Goal: Check status: Check status

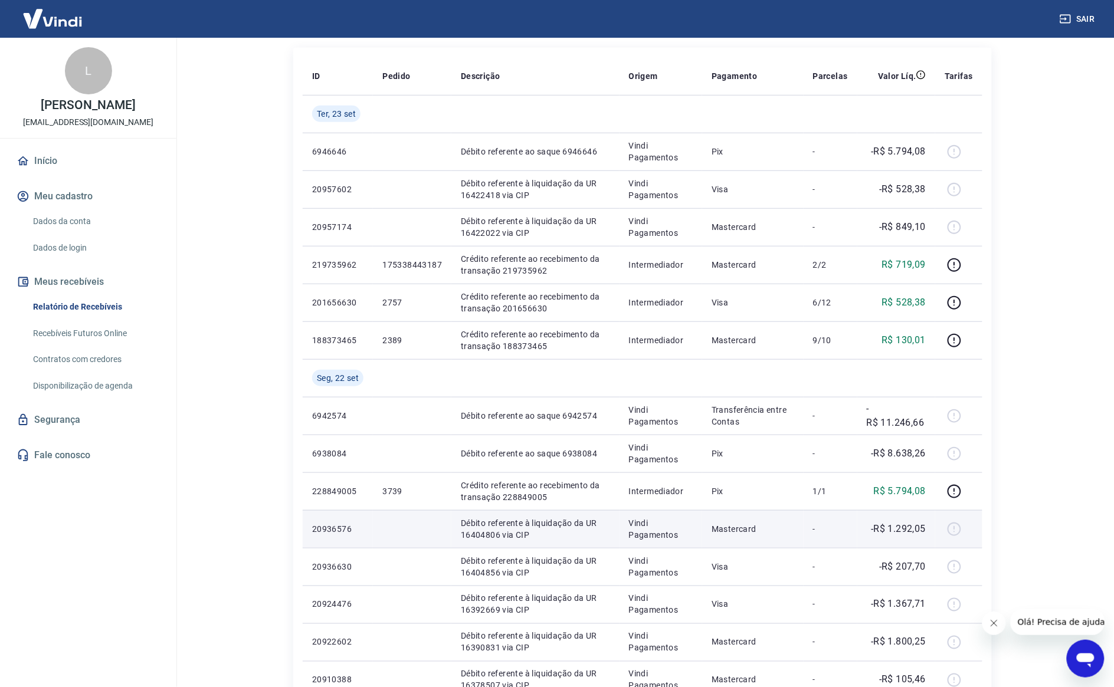
scroll to position [369, 0]
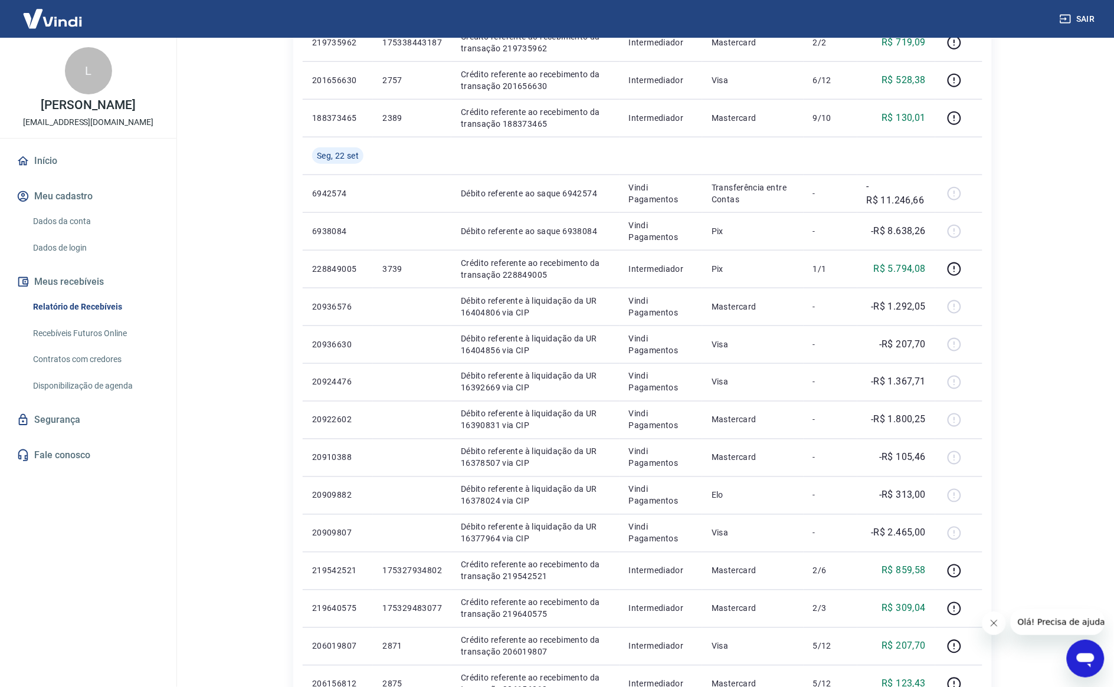
click at [1000, 274] on div "Início / Meus Recebíveis / Relatório de Recebíveis Relatório de Recebíveis Saib…" at bounding box center [642, 258] width 727 height 1178
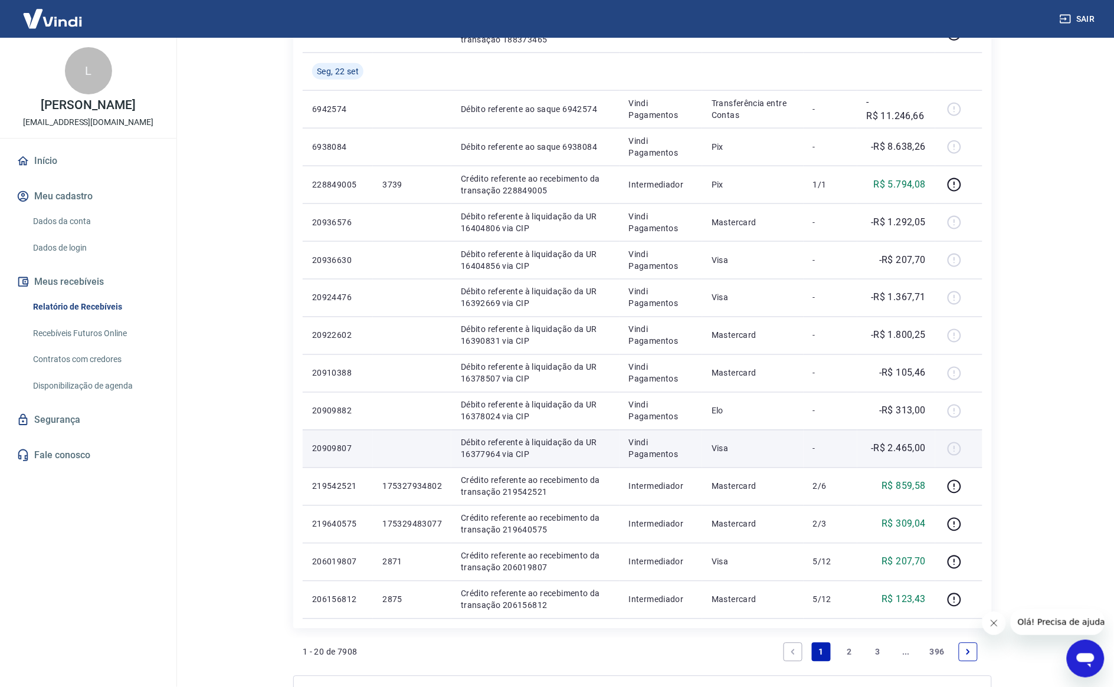
scroll to position [579, 0]
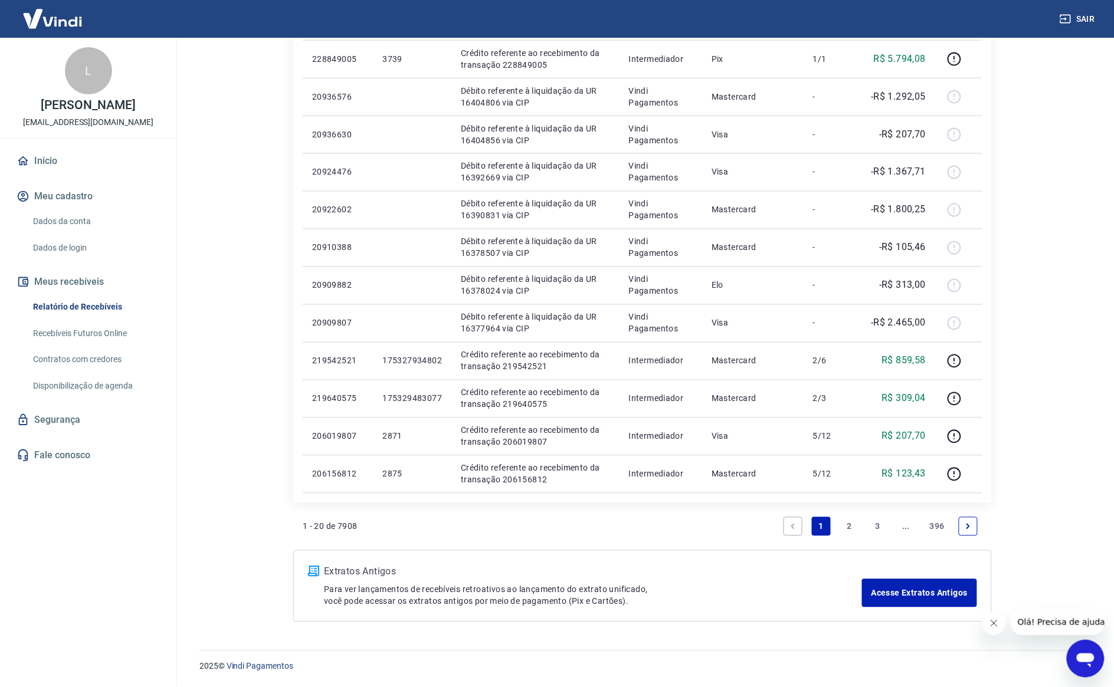
drag, startPoint x: 848, startPoint y: 526, endPoint x: 859, endPoint y: 497, distance: 31.0
click at [848, 526] on link "2" at bounding box center [849, 526] width 19 height 19
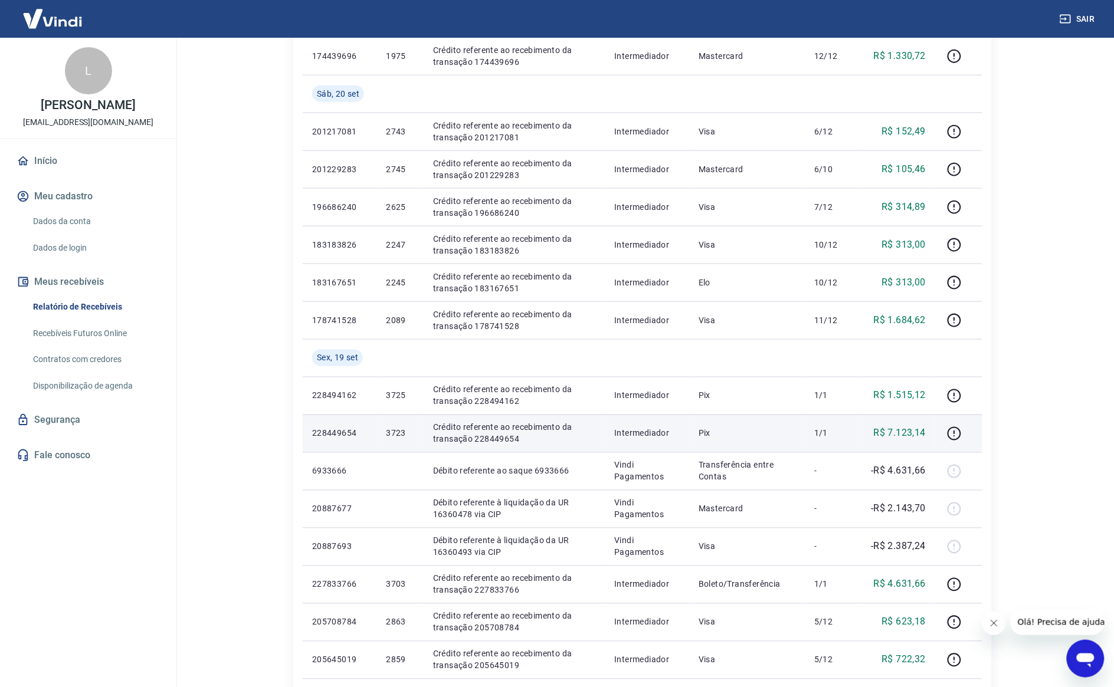
scroll to position [295, 0]
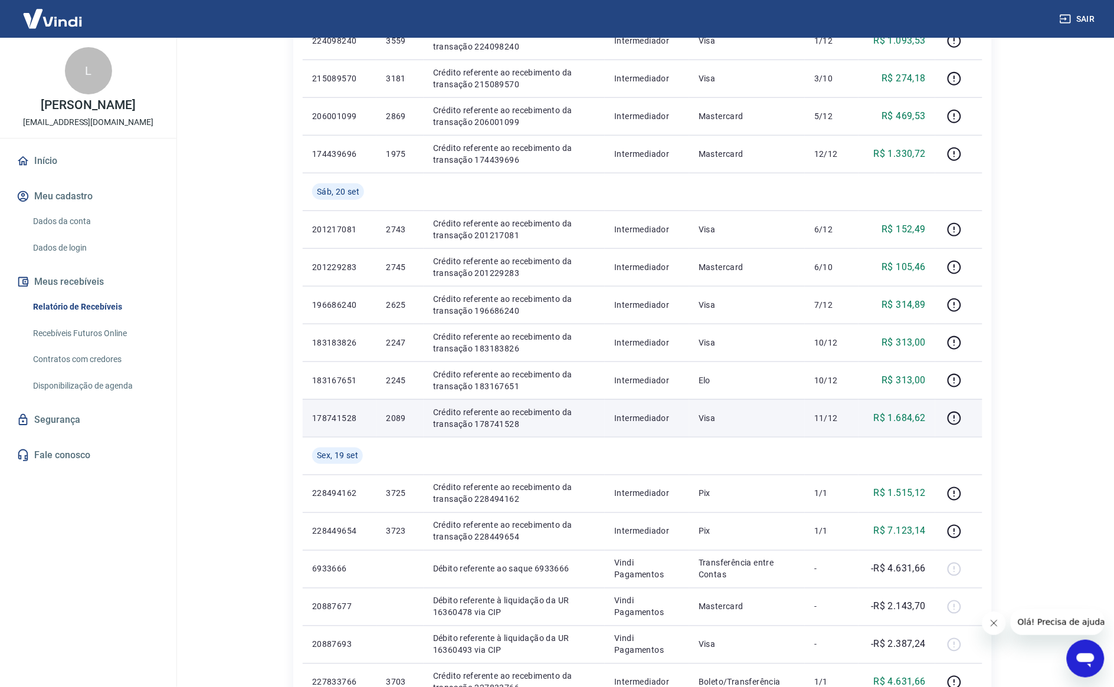
click at [384, 424] on td "2089" at bounding box center [399, 418] width 47 height 38
click at [385, 424] on td "2089" at bounding box center [399, 418] width 47 height 38
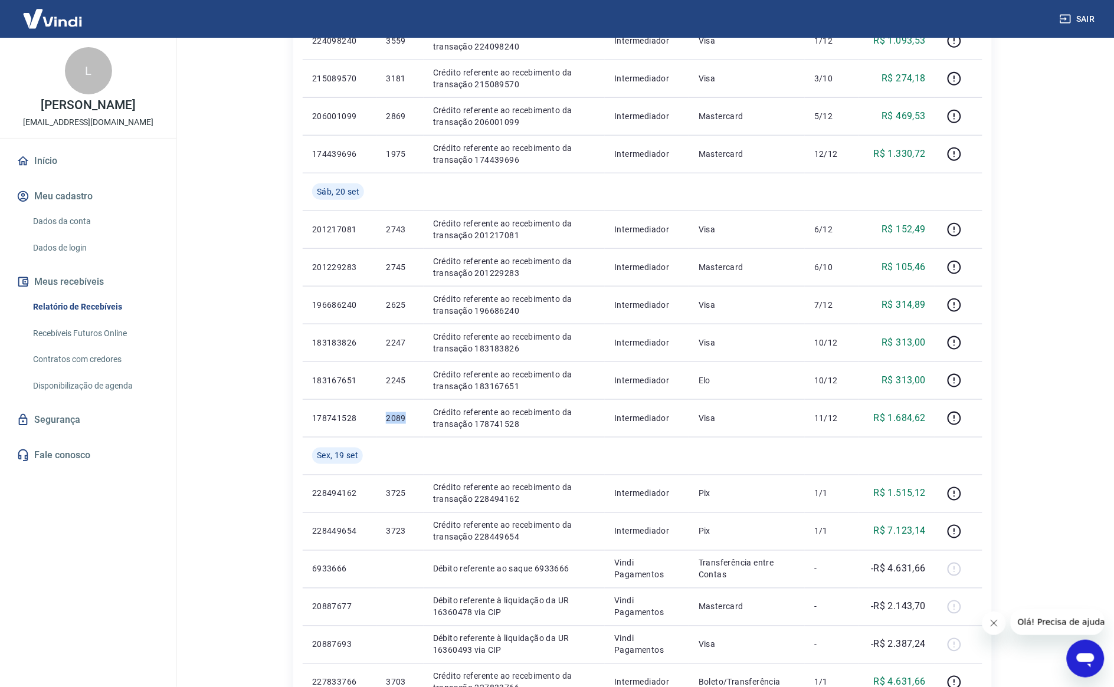
copy p "2089"
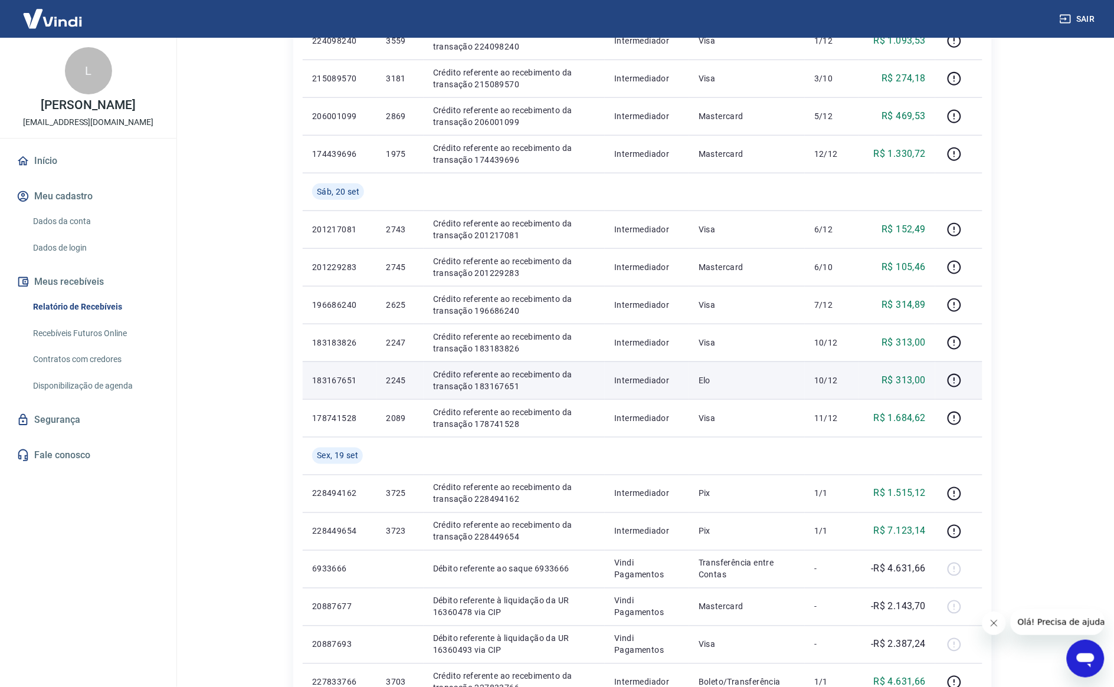
click at [393, 373] on td "2245" at bounding box center [399, 381] width 47 height 38
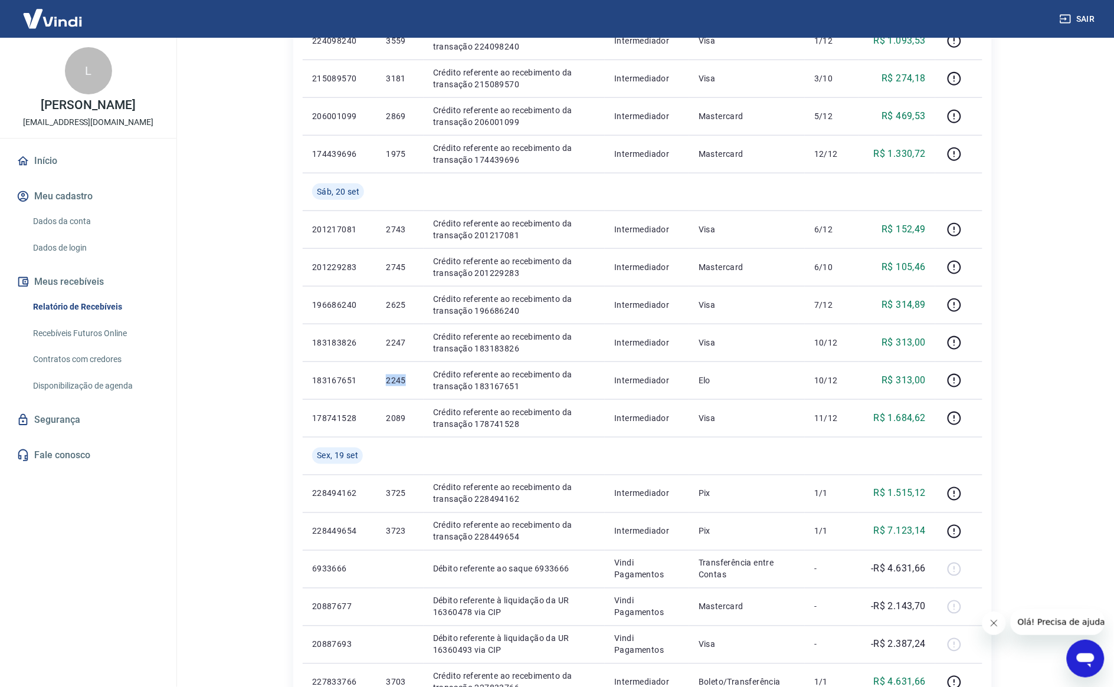
copy p "2245"
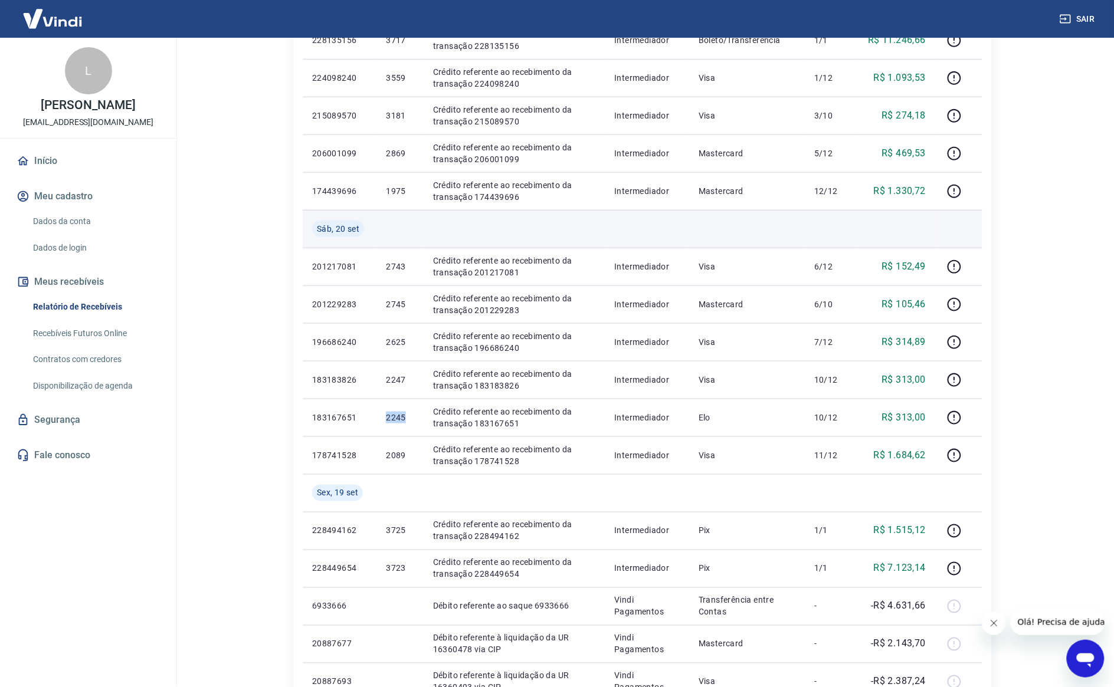
scroll to position [221, 0]
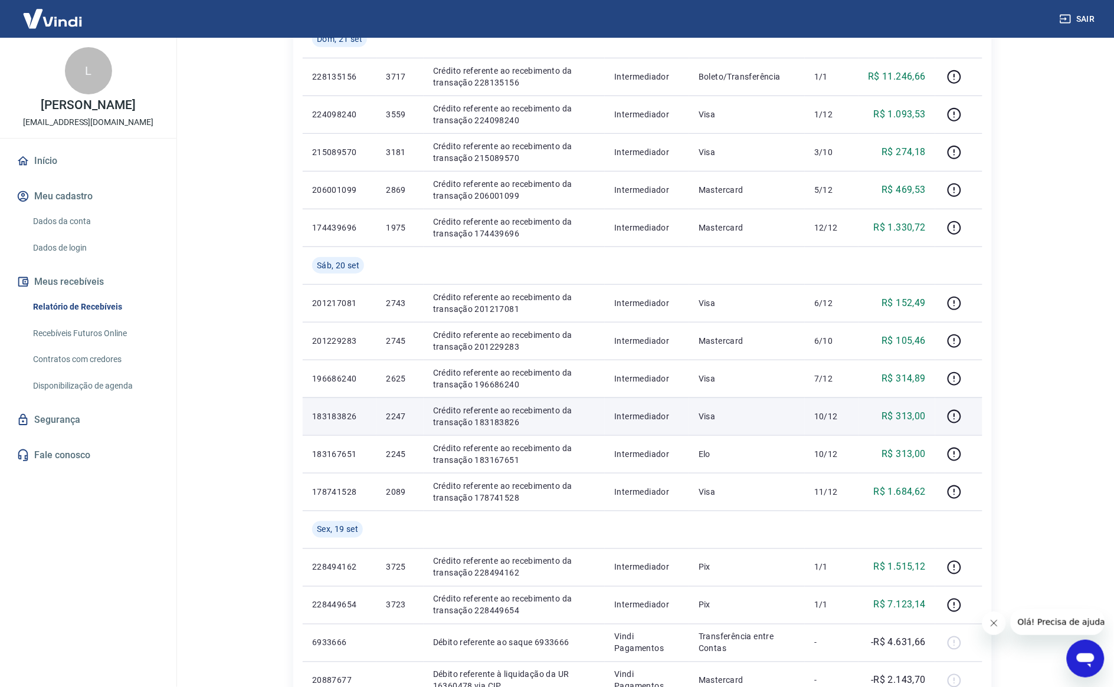
click at [391, 415] on p "2247" at bounding box center [400, 417] width 28 height 12
click at [393, 417] on p "2247" at bounding box center [400, 417] width 28 height 12
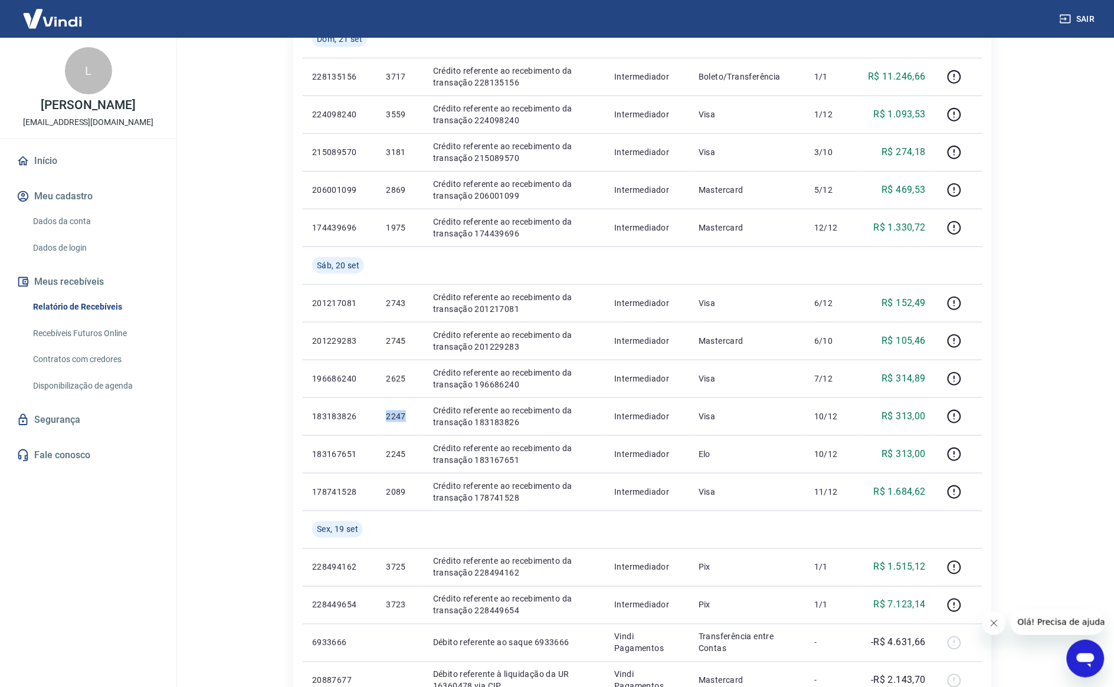
copy p "2247"
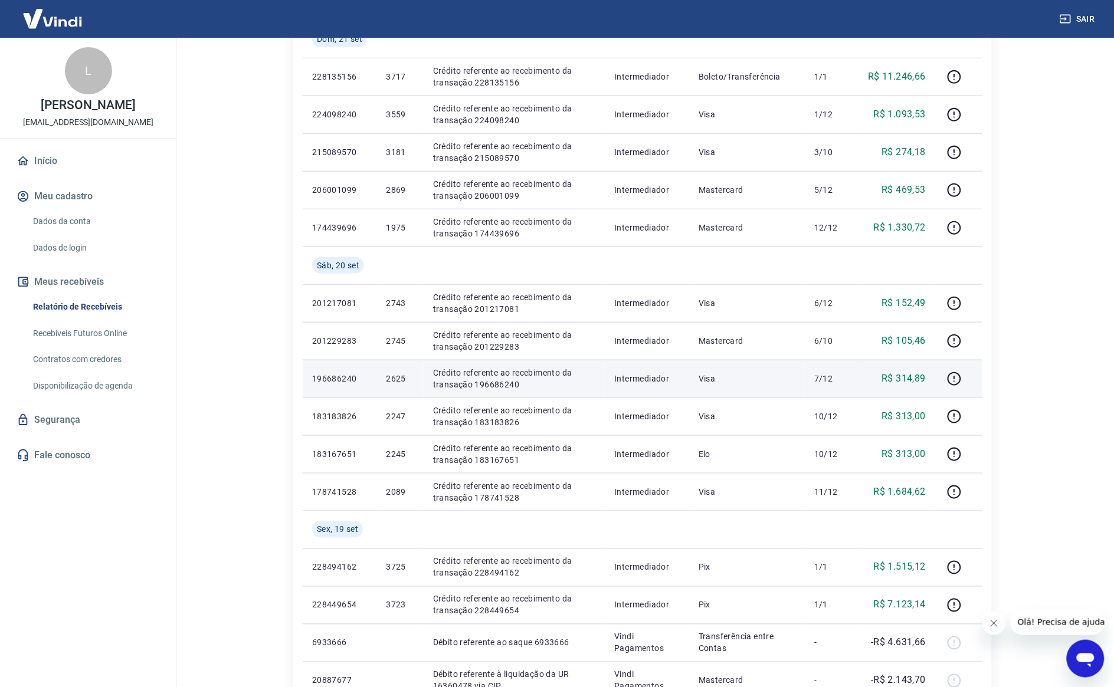
click at [393, 384] on p "2625" at bounding box center [400, 379] width 28 height 12
copy p "2625"
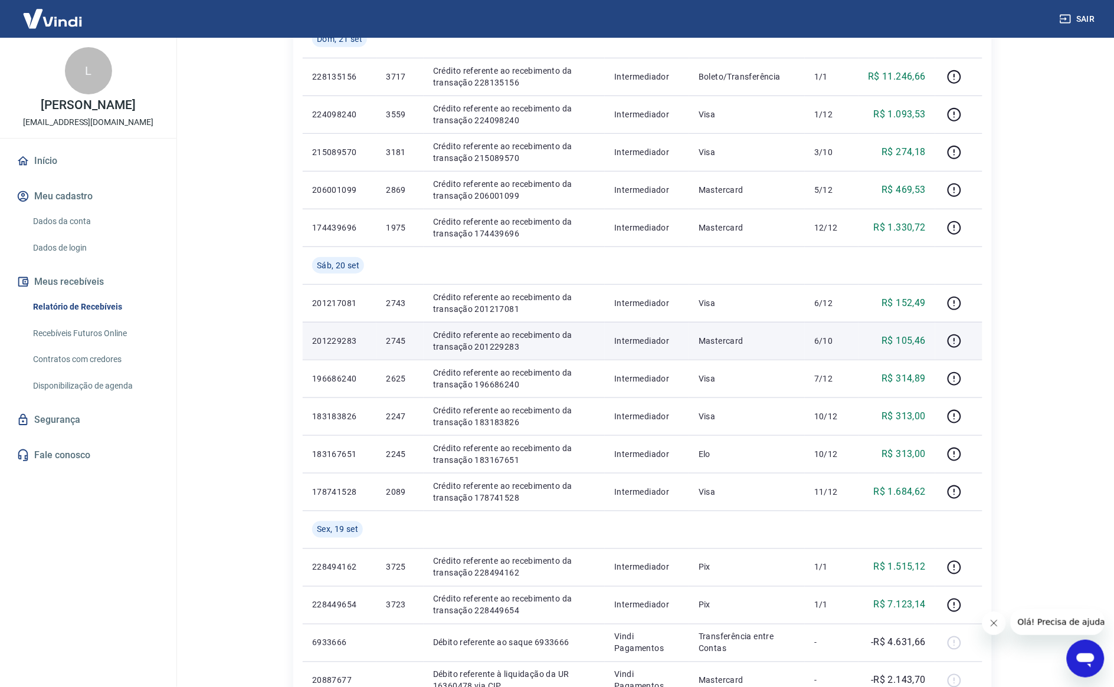
click at [393, 343] on p "2745" at bounding box center [400, 341] width 28 height 12
copy p "2745"
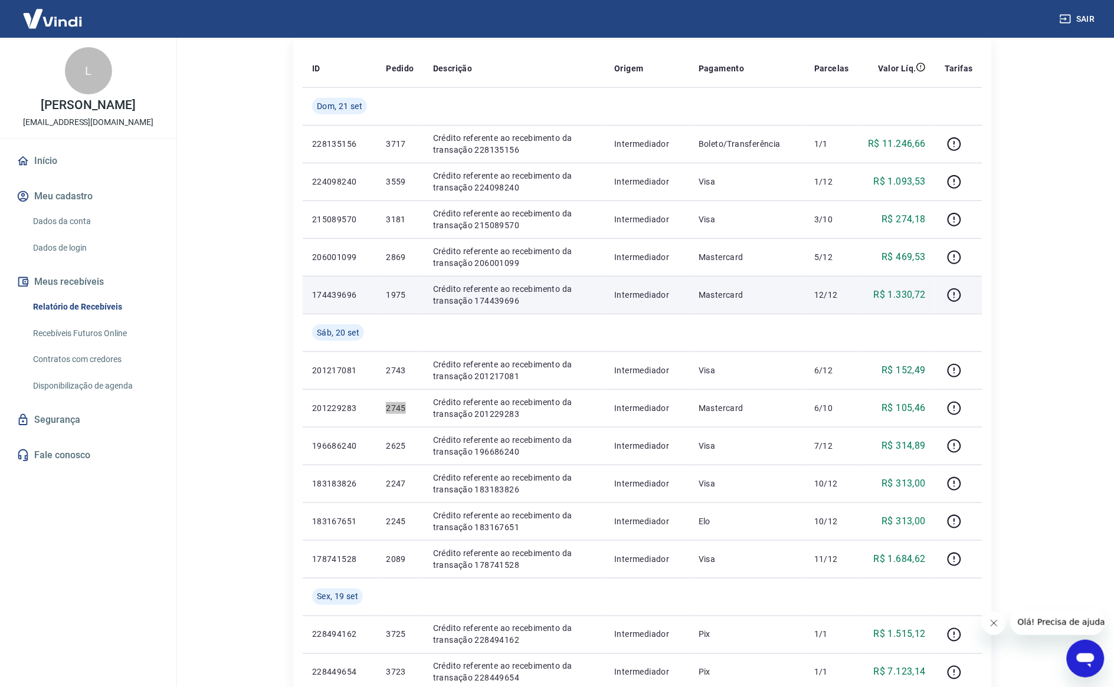
scroll to position [74, 0]
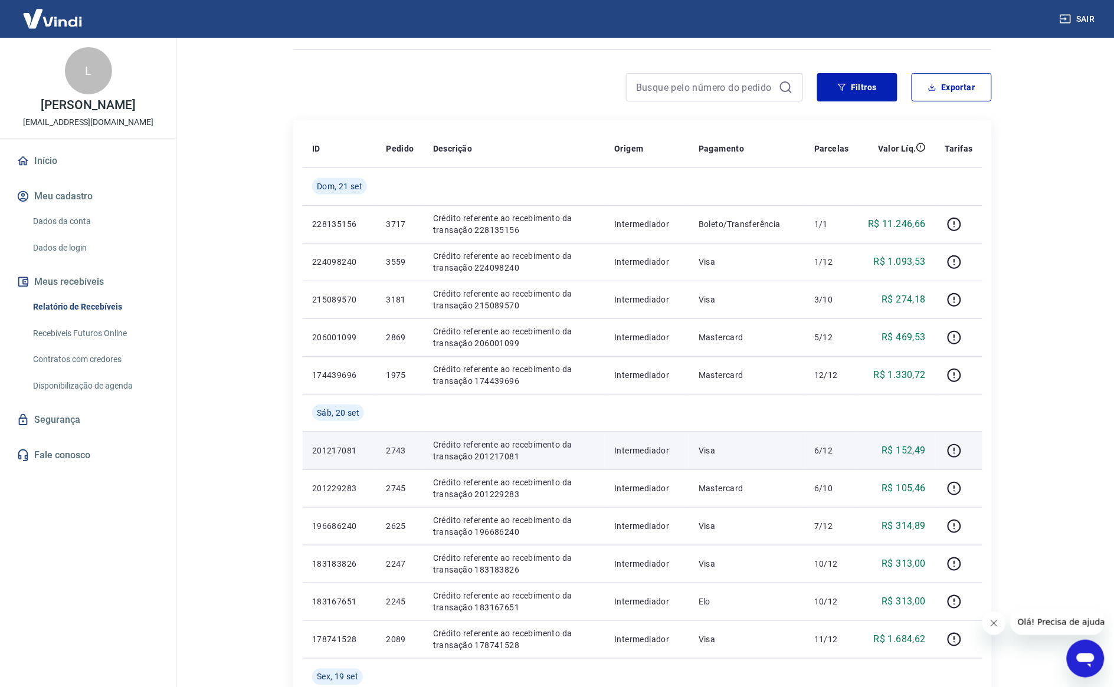
click at [399, 452] on p "2743" at bounding box center [400, 451] width 28 height 12
click at [399, 453] on p "2743" at bounding box center [400, 451] width 28 height 12
copy p "2743"
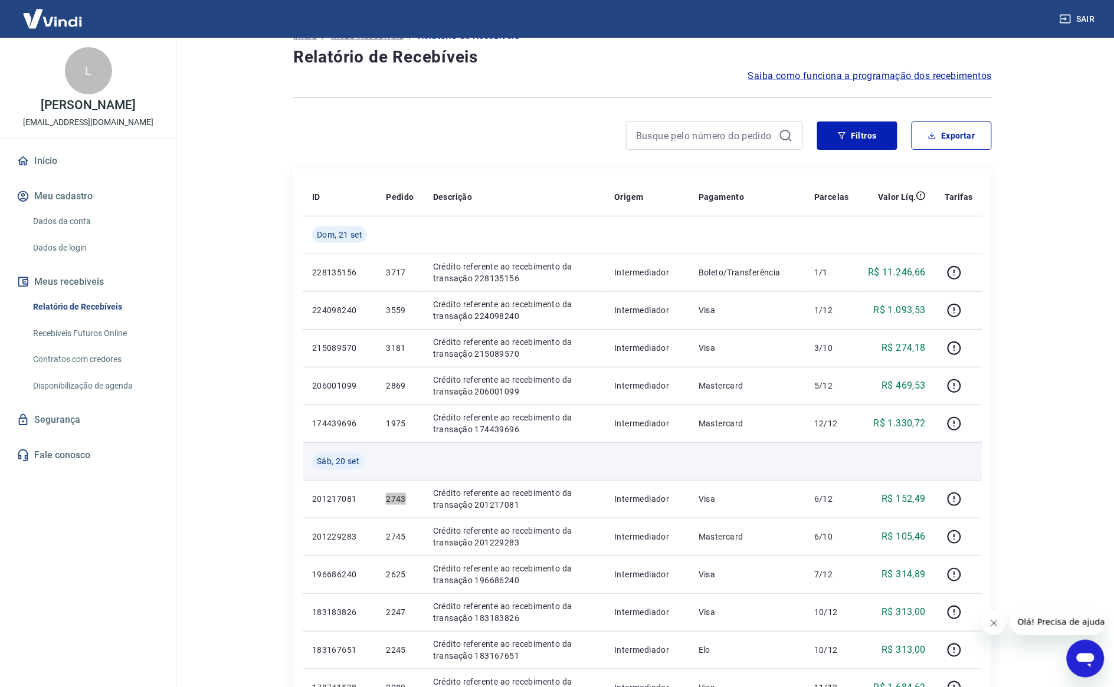
scroll to position [0, 0]
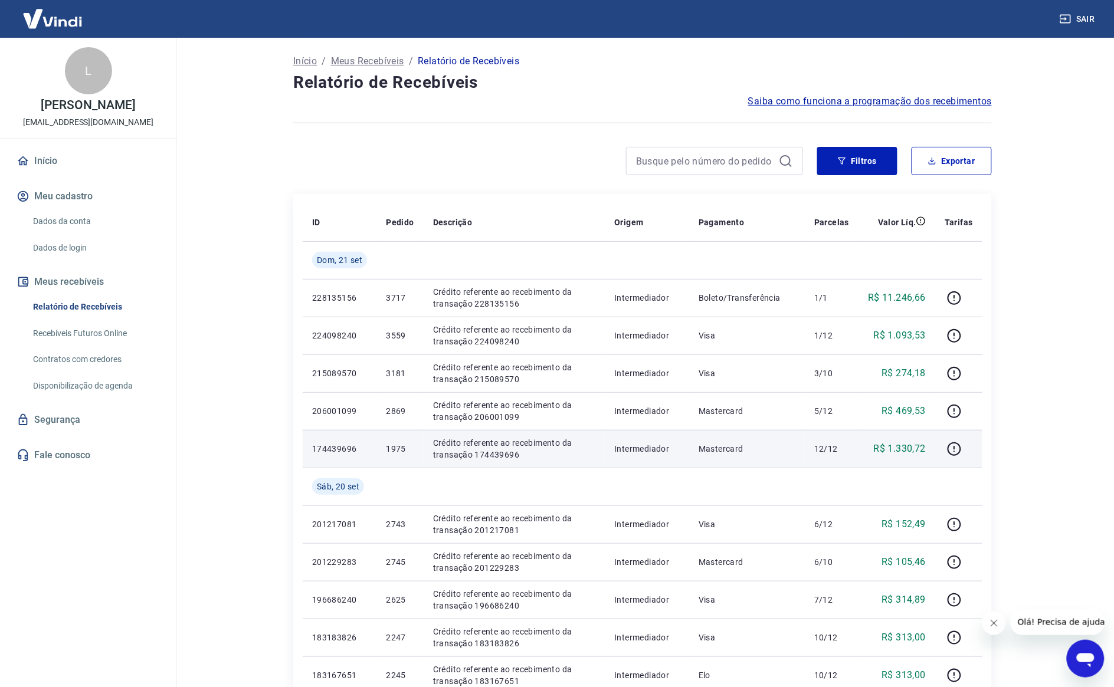
click at [394, 451] on p "1975" at bounding box center [400, 449] width 28 height 12
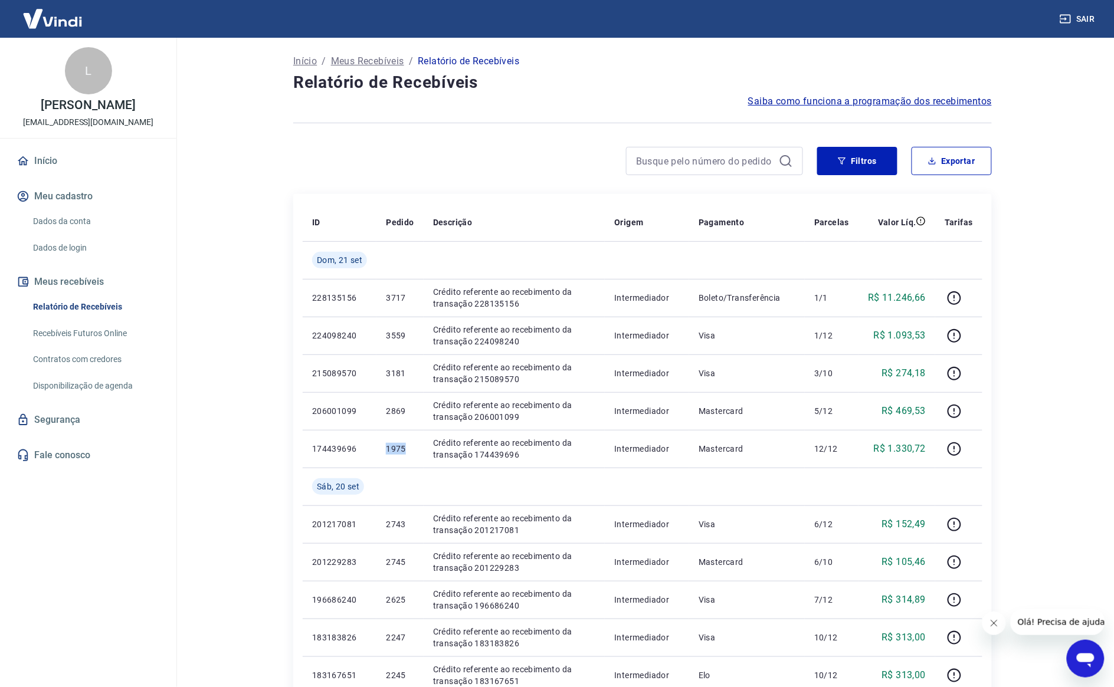
copy p "1975"
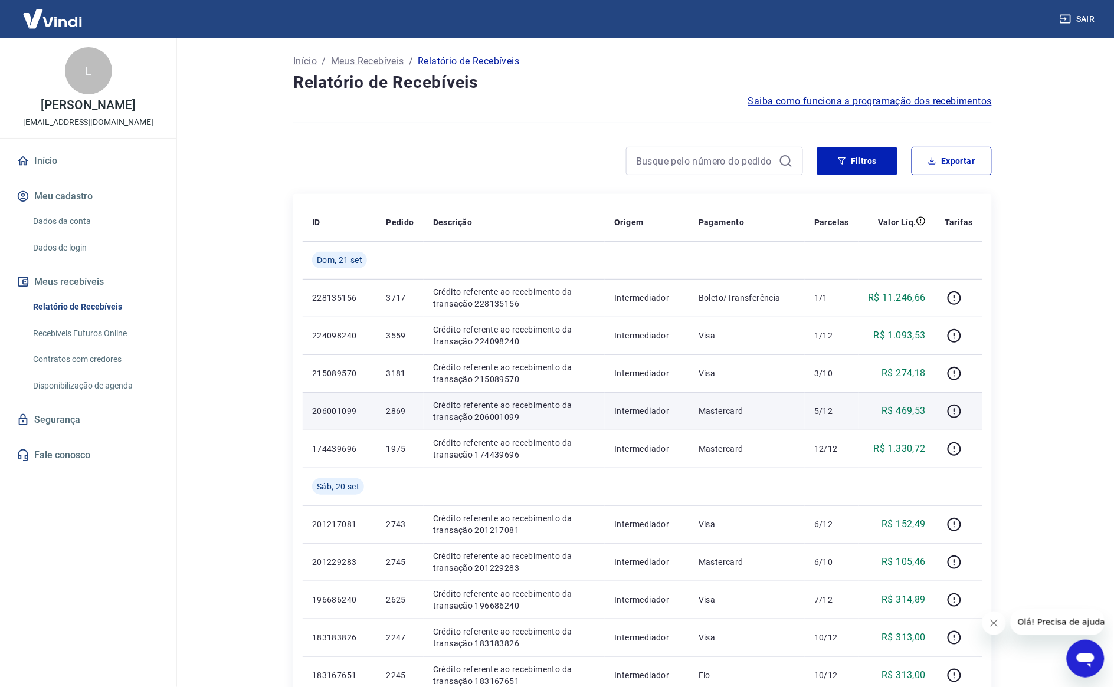
click at [393, 416] on p "2869" at bounding box center [400, 411] width 28 height 12
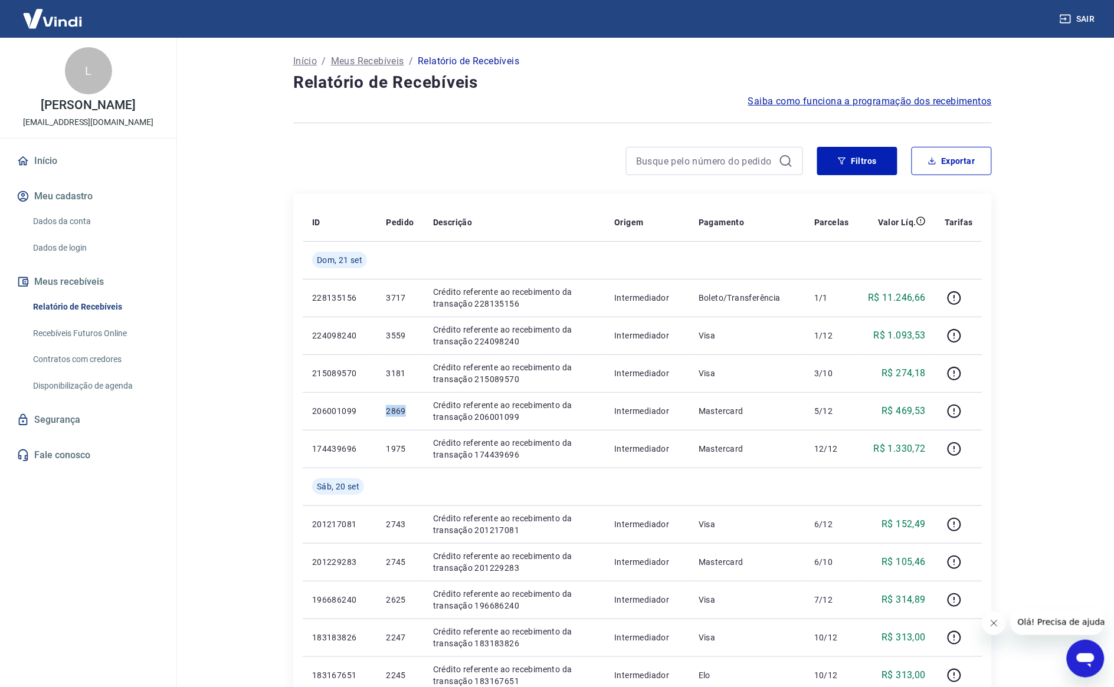
copy p "2869"
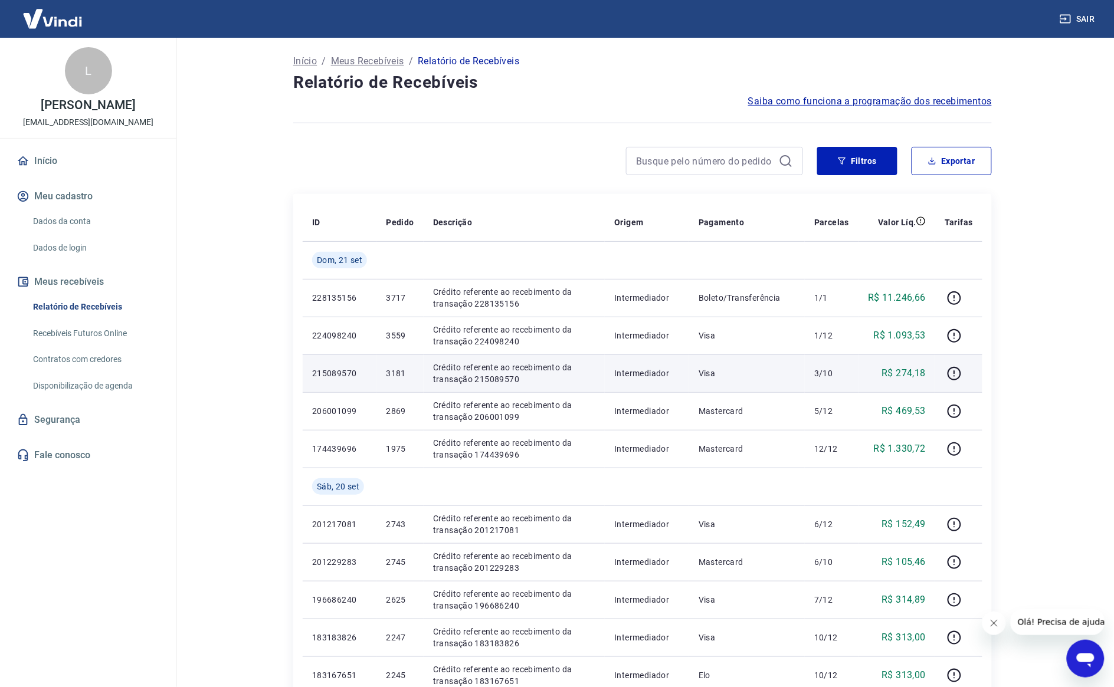
click at [404, 369] on p "3181" at bounding box center [400, 374] width 28 height 12
click at [403, 369] on p "3181" at bounding box center [400, 374] width 28 height 12
click at [397, 378] on p "3181" at bounding box center [400, 374] width 28 height 12
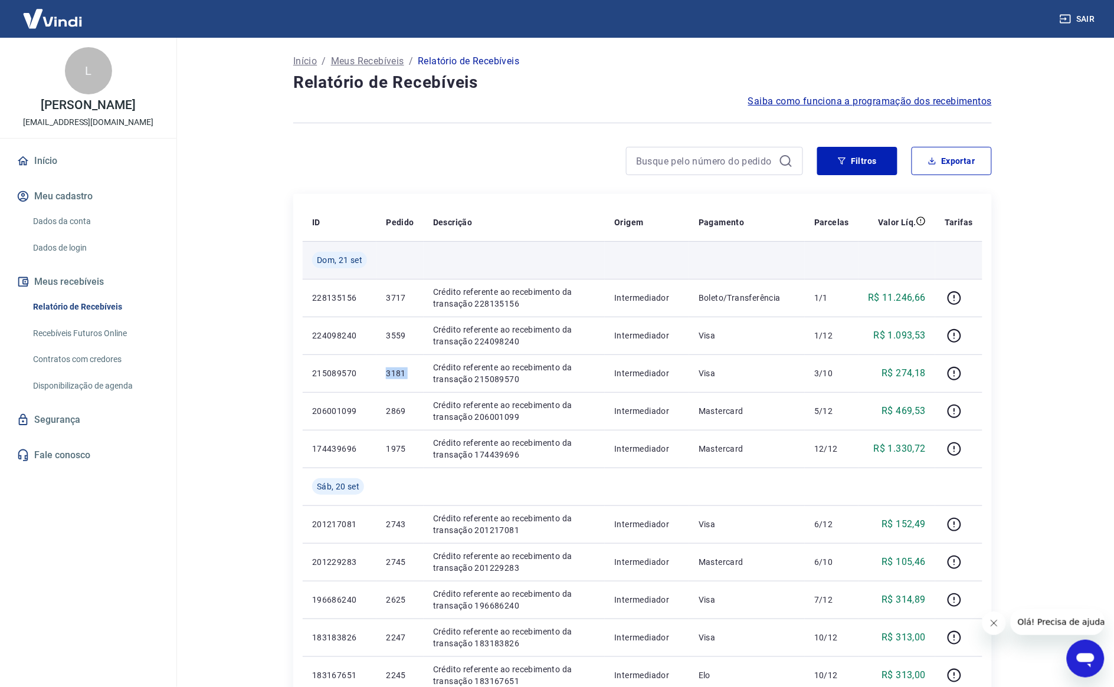
copy p "3181"
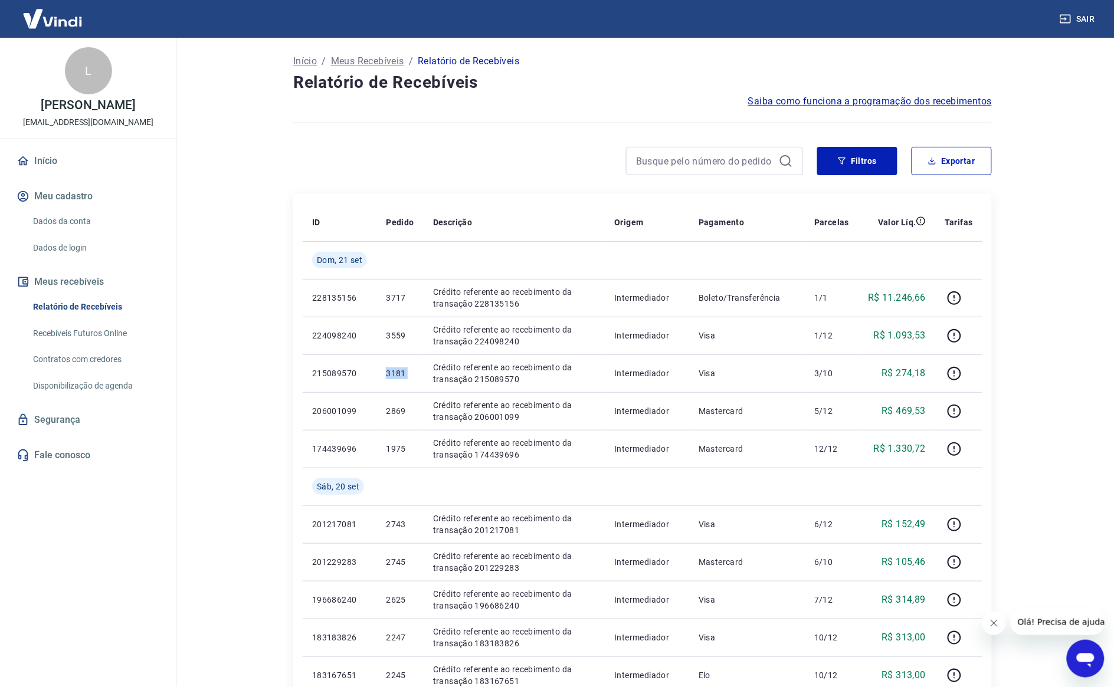
copy p "3181"
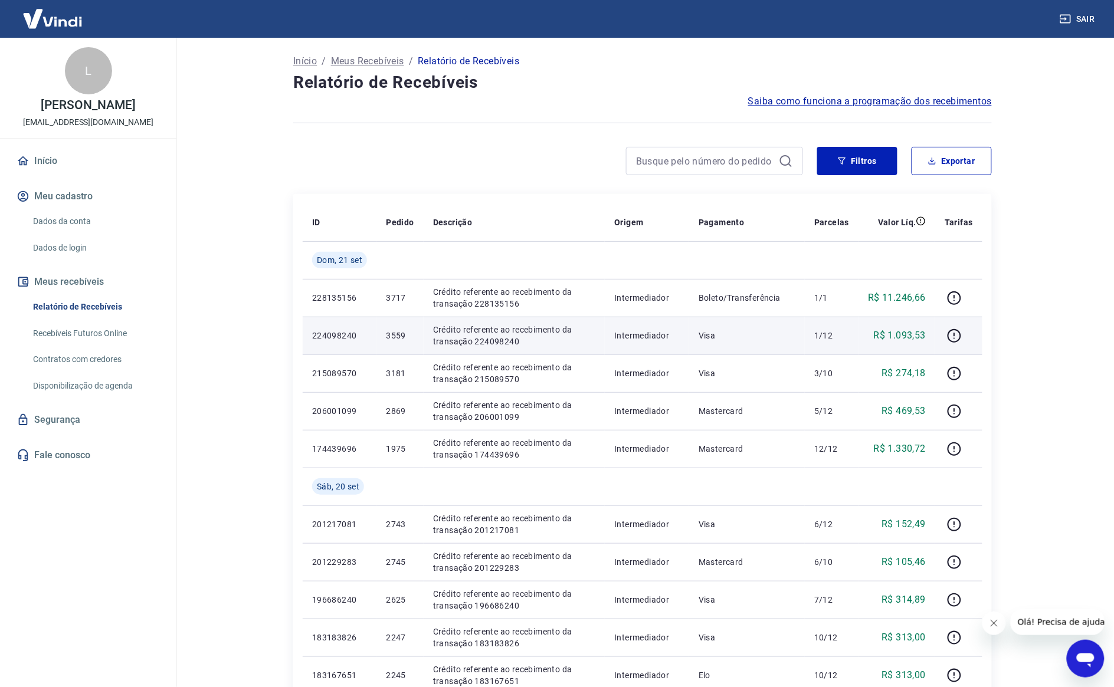
click at [390, 335] on p "3559" at bounding box center [400, 336] width 28 height 12
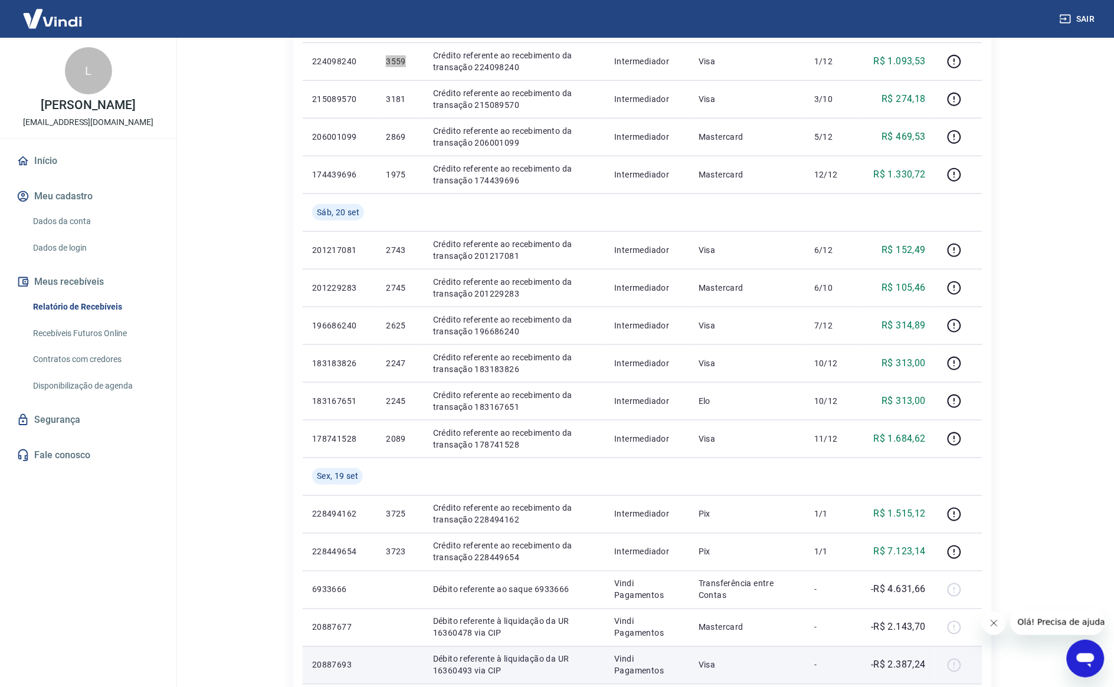
scroll to position [516, 0]
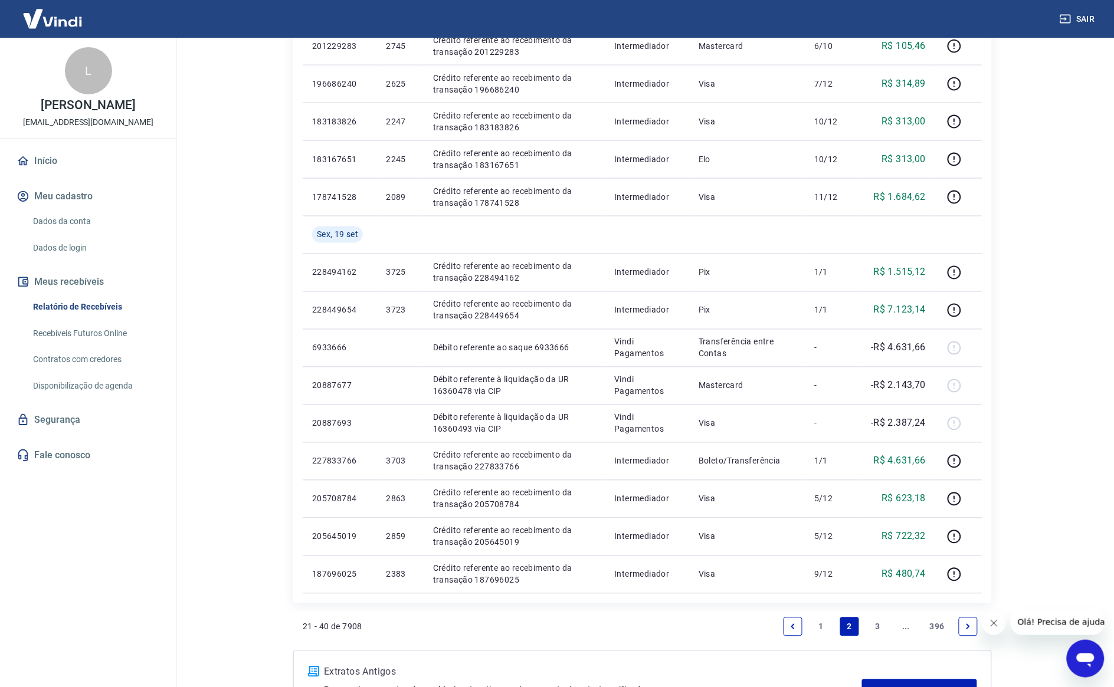
click at [823, 624] on link "1" at bounding box center [821, 627] width 19 height 19
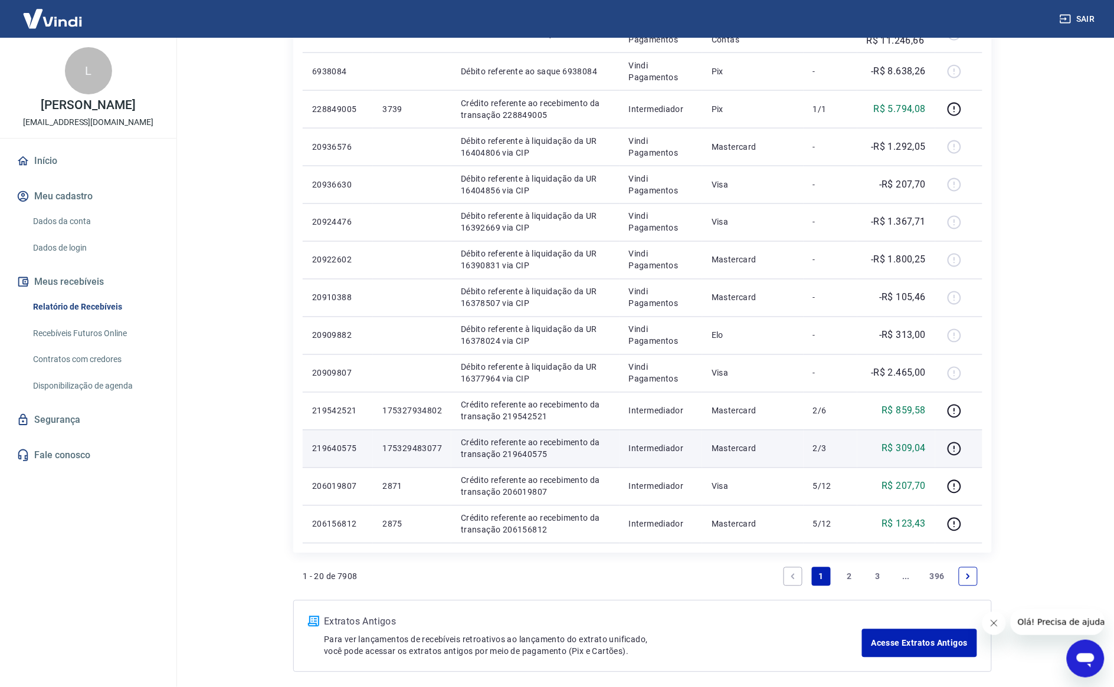
scroll to position [505, 0]
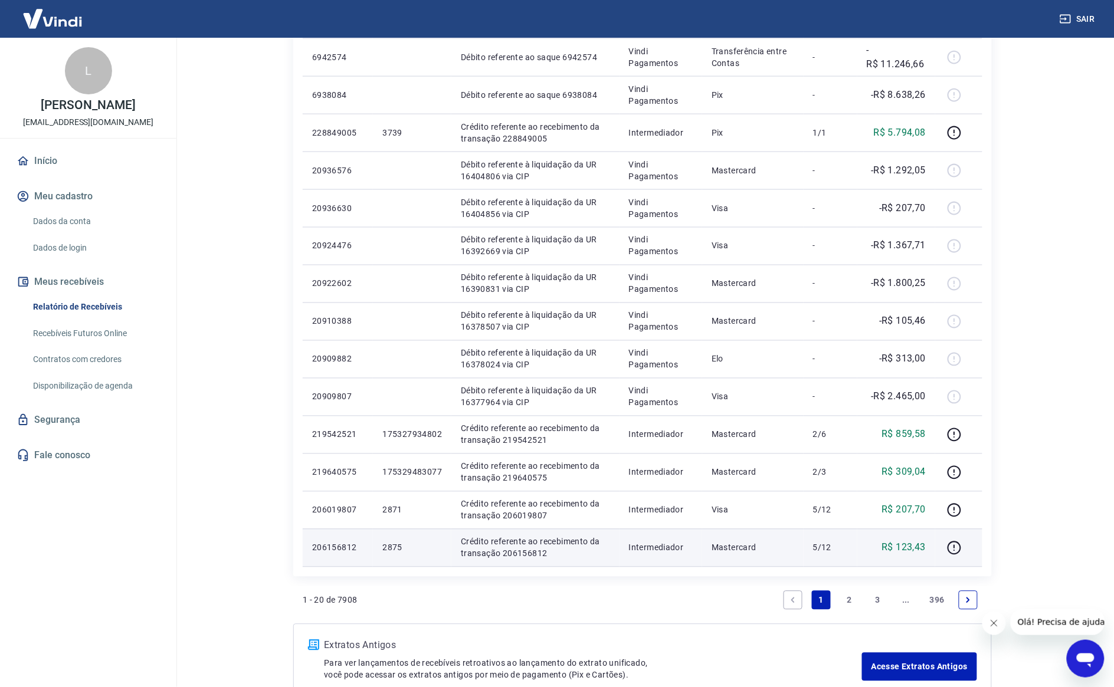
click at [389, 552] on p "2875" at bounding box center [412, 548] width 60 height 12
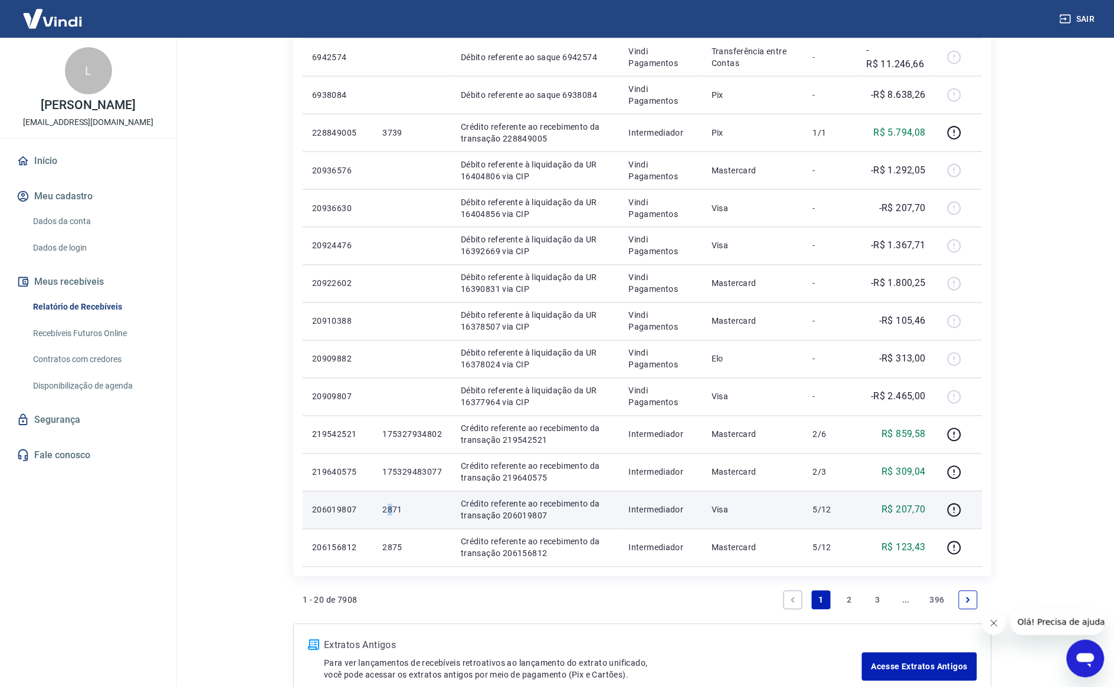
click at [391, 505] on p "2871" at bounding box center [412, 510] width 60 height 12
click at [389, 511] on p "2871" at bounding box center [412, 510] width 60 height 12
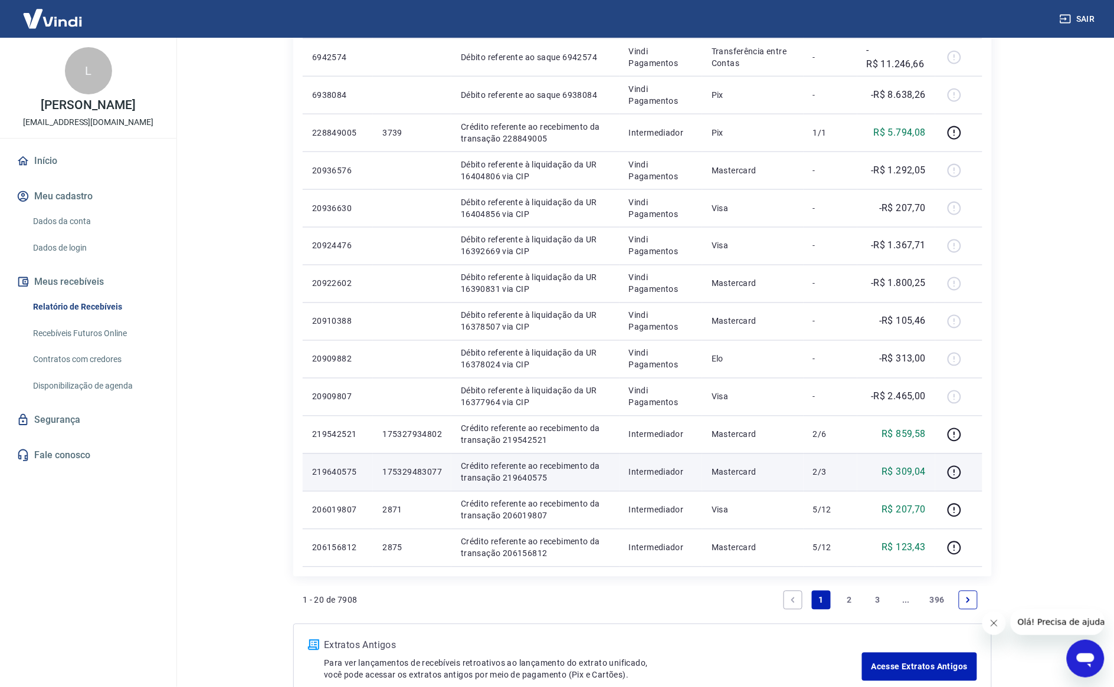
click at [403, 473] on p "175329483077" at bounding box center [412, 473] width 60 height 12
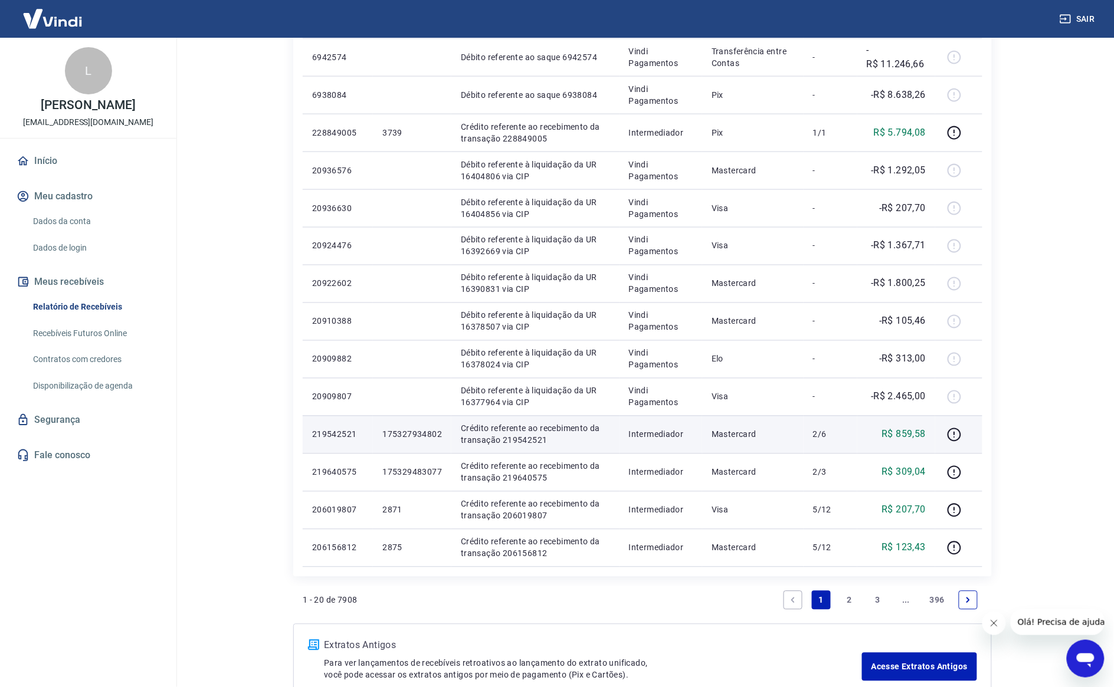
click at [409, 431] on p "175327934802" at bounding box center [412, 435] width 60 height 12
click at [408, 431] on p "175327934802" at bounding box center [412, 435] width 60 height 12
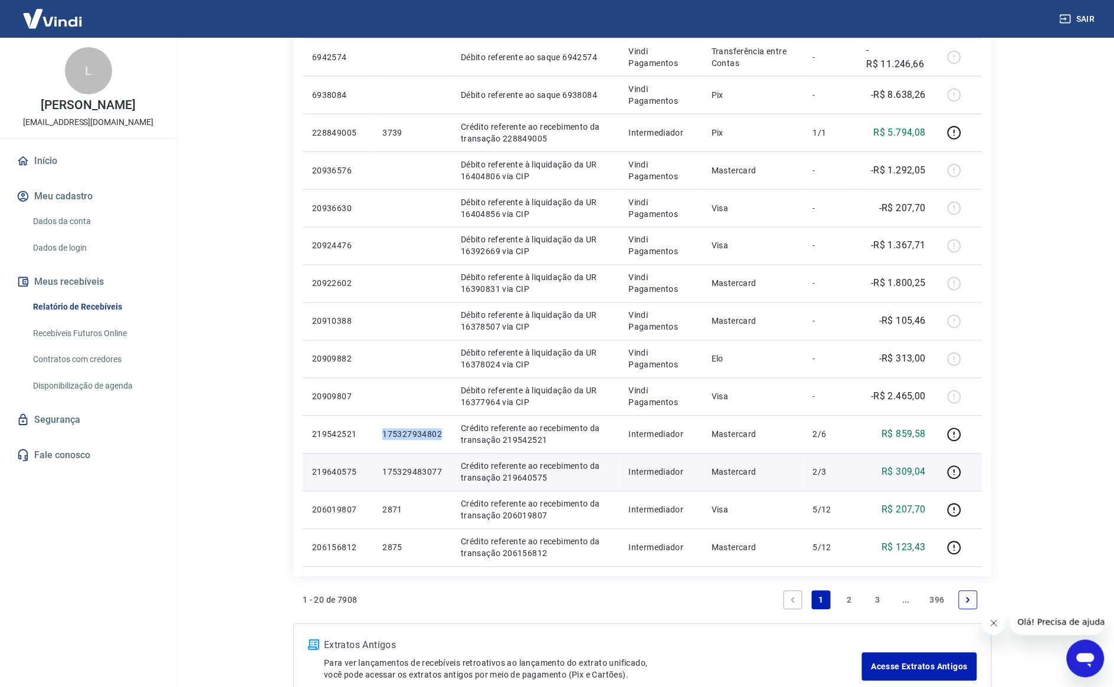
click at [417, 470] on p "175329483077" at bounding box center [412, 473] width 60 height 12
